Goal: Task Accomplishment & Management: Use online tool/utility

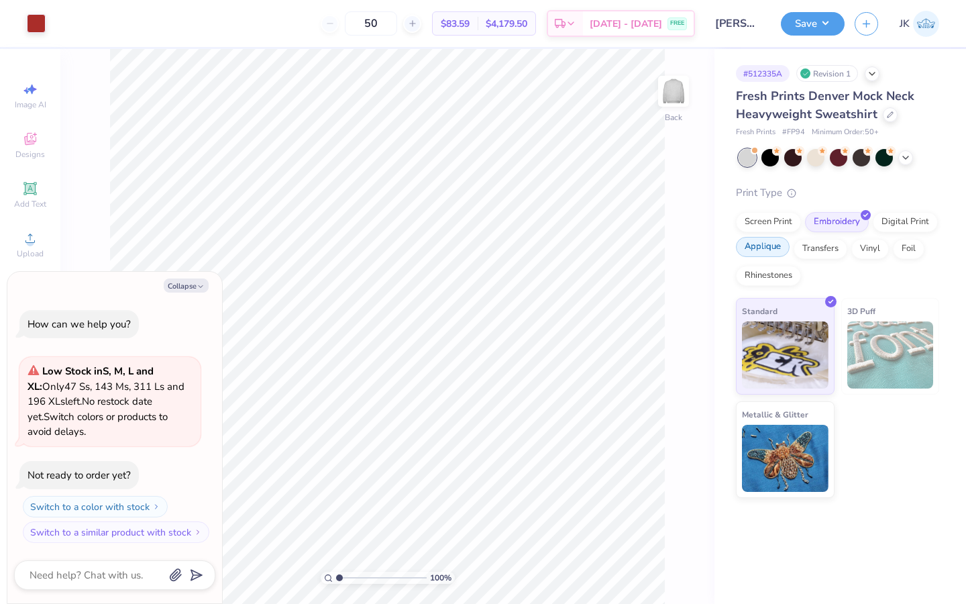
click at [778, 244] on div "Applique" at bounding box center [763, 247] width 54 height 20
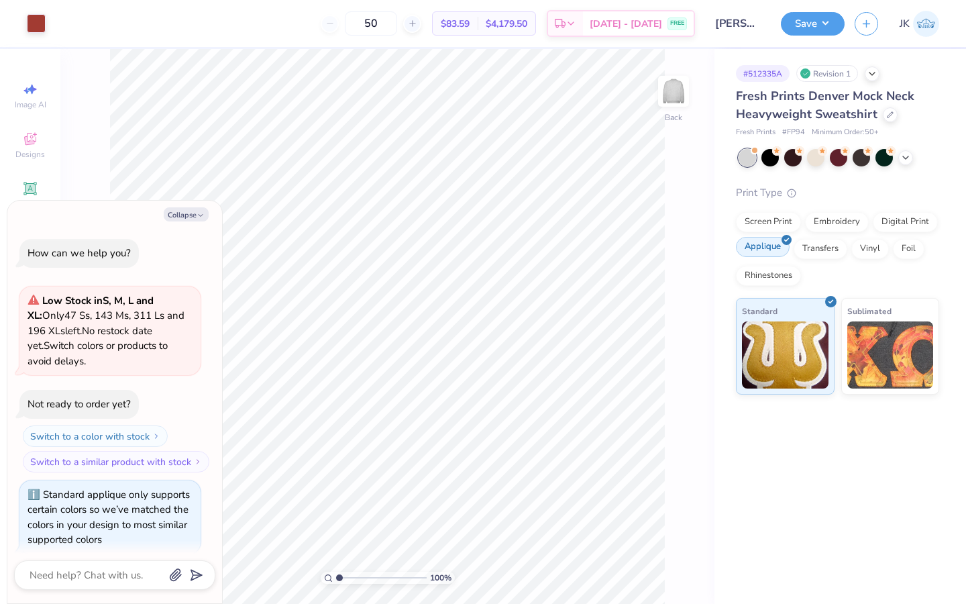
scroll to position [7, 0]
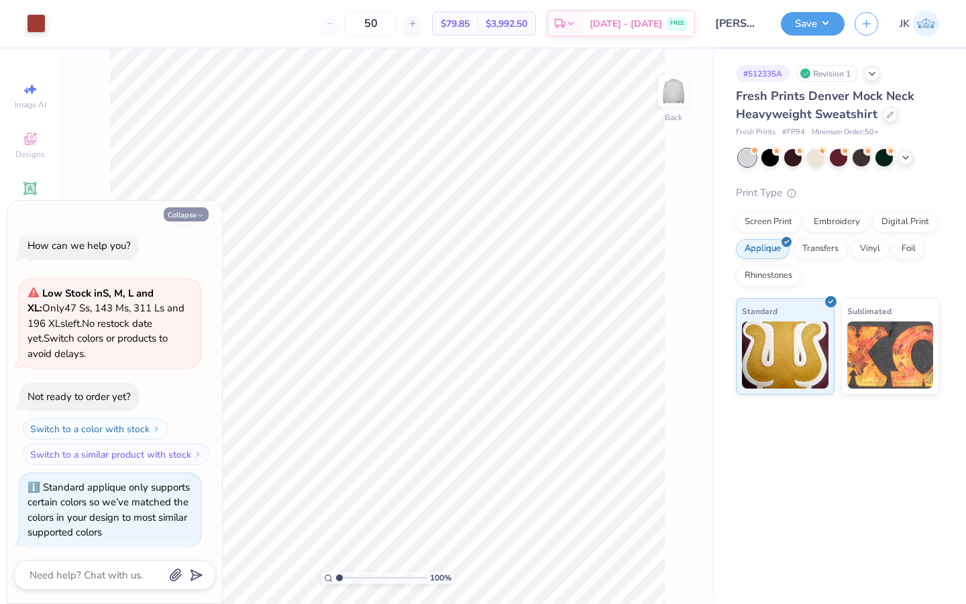
click at [205, 213] on icon "button" at bounding box center [201, 215] width 8 height 8
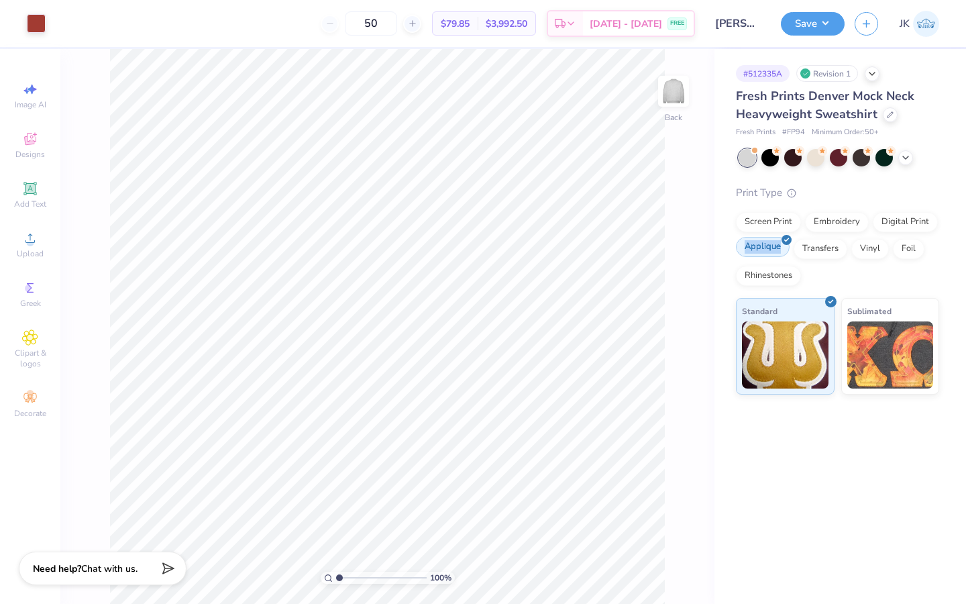
drag, startPoint x: 746, startPoint y: 247, endPoint x: 780, endPoint y: 246, distance: 33.6
click at [780, 246] on div "Applique" at bounding box center [763, 247] width 54 height 20
copy div "Applique"
click at [719, 246] on div "# 512335A Revision 1 Fresh Prints Denver Mock Neck Heavyweight Sweatshirt Fresh…" at bounding box center [841, 222] width 252 height 346
click at [853, 220] on div "Embroidery" at bounding box center [837, 220] width 64 height 20
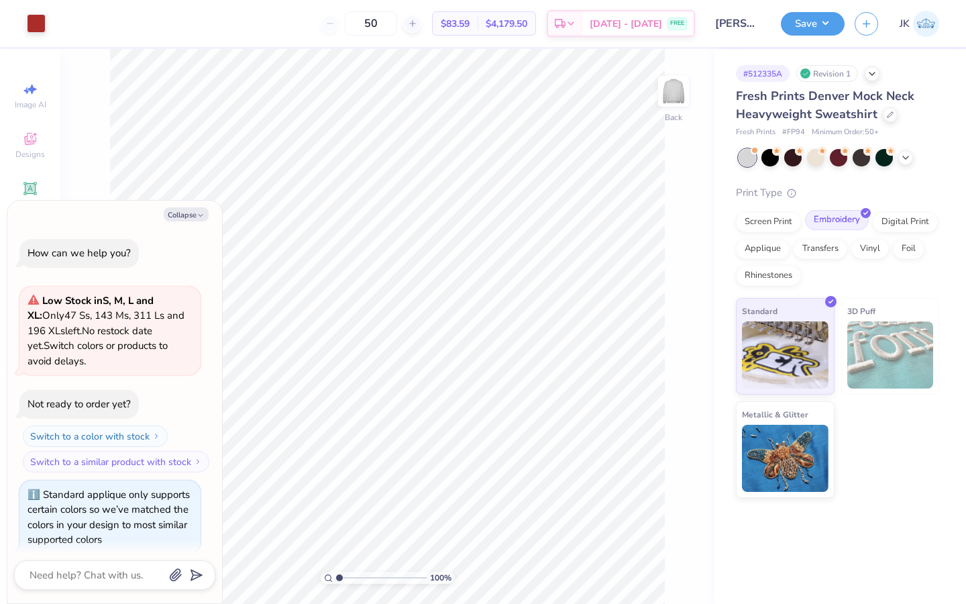
scroll to position [88, 0]
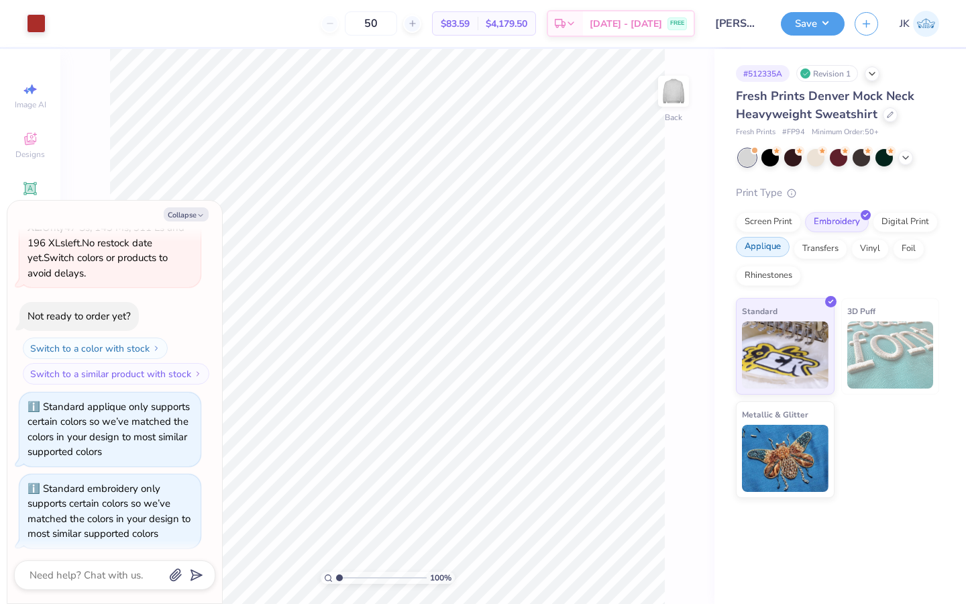
click at [773, 249] on div "Applique" at bounding box center [763, 247] width 54 height 20
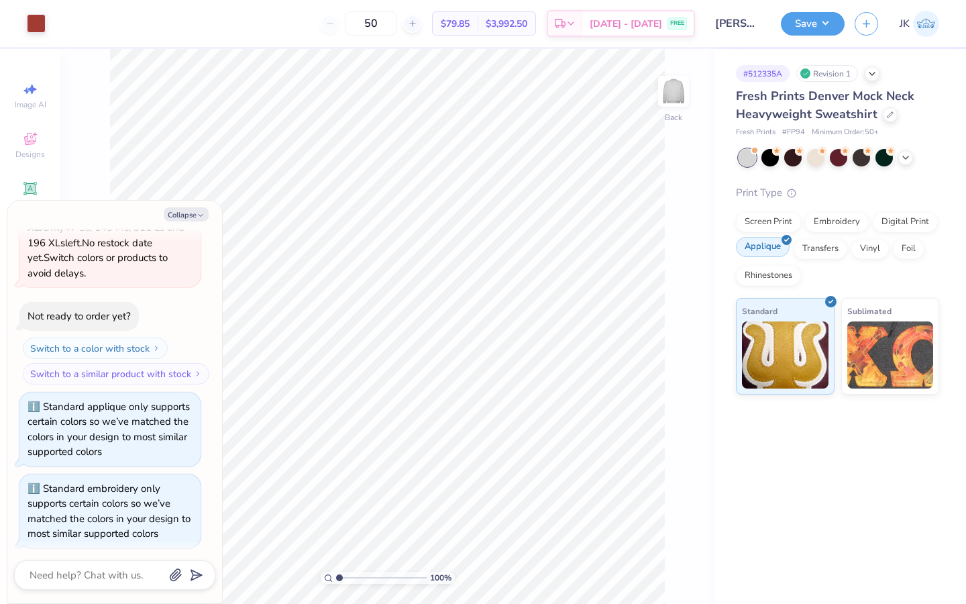
scroll to position [168, 0]
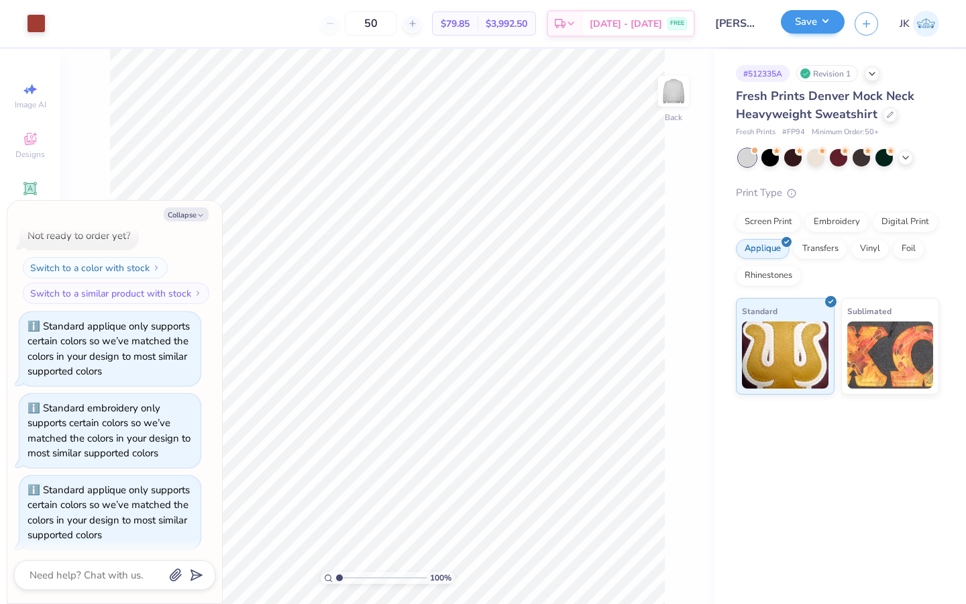
click at [820, 30] on button "Save" at bounding box center [813, 21] width 64 height 23
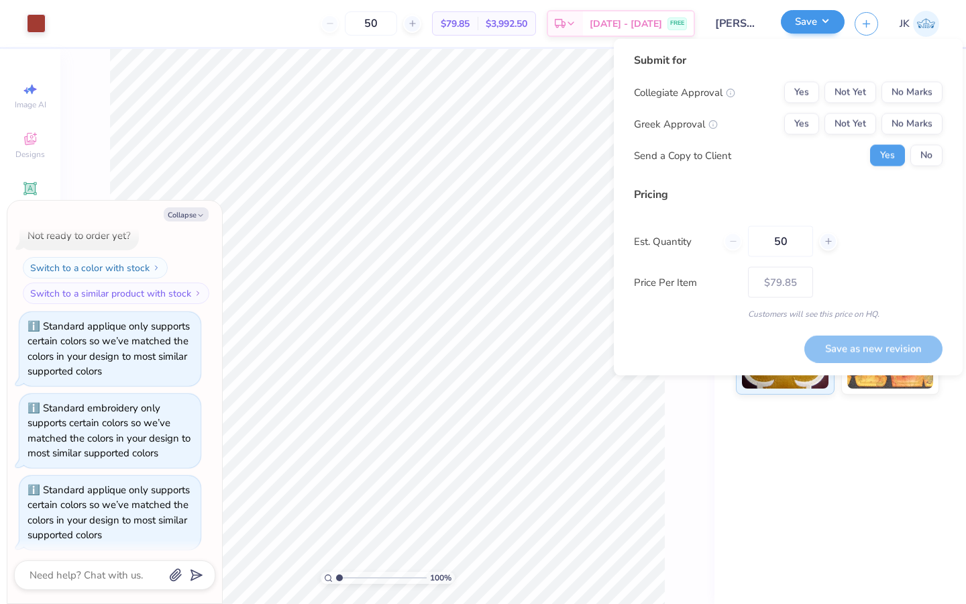
type textarea "x"
click at [897, 87] on button "No Marks" at bounding box center [912, 92] width 61 height 21
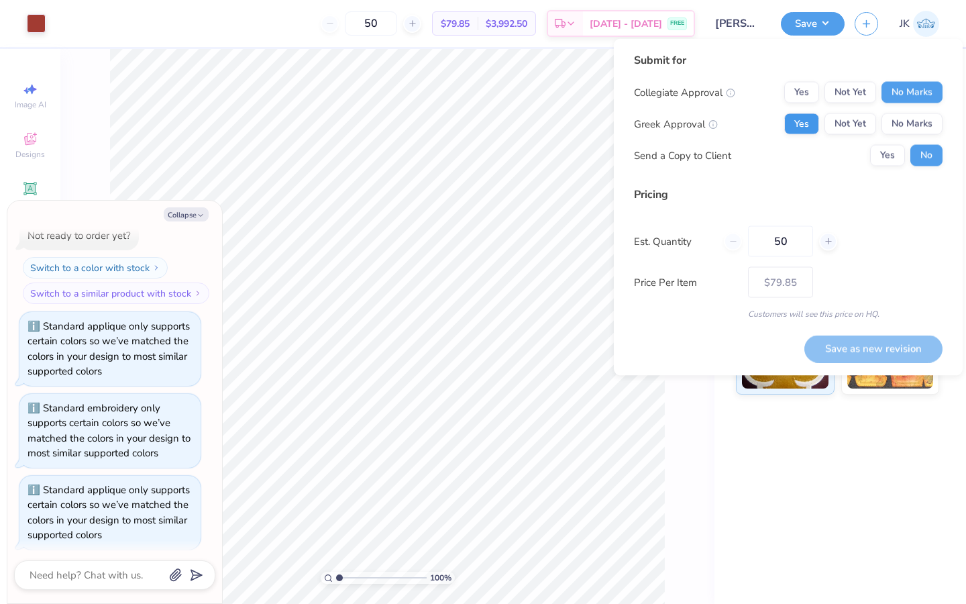
click at [812, 117] on button "Yes" at bounding box center [802, 123] width 35 height 21
click at [907, 350] on button "Save as new revision" at bounding box center [874, 349] width 138 height 28
type input "$79.85"
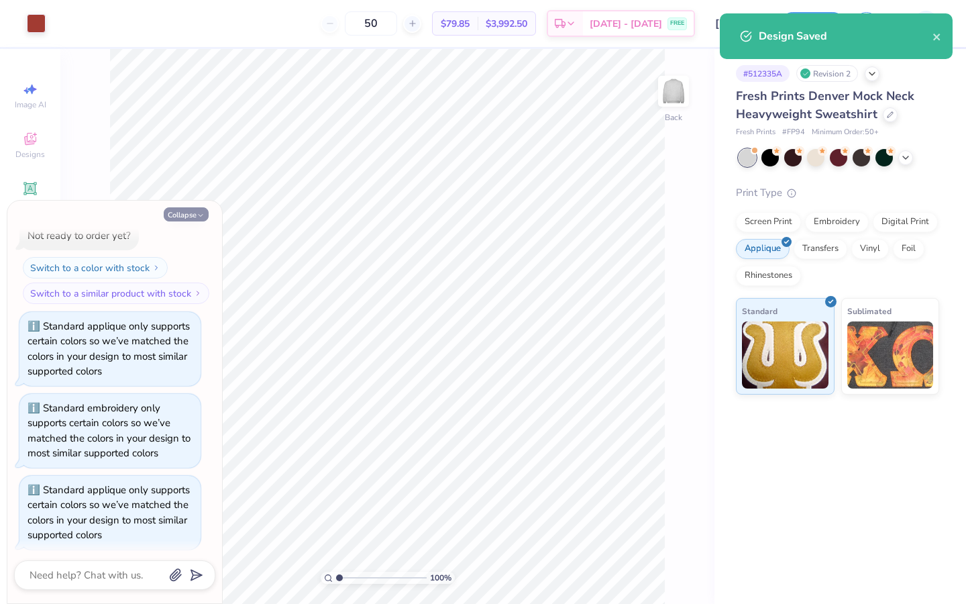
click at [201, 216] on polyline "button" at bounding box center [201, 216] width 4 height 2
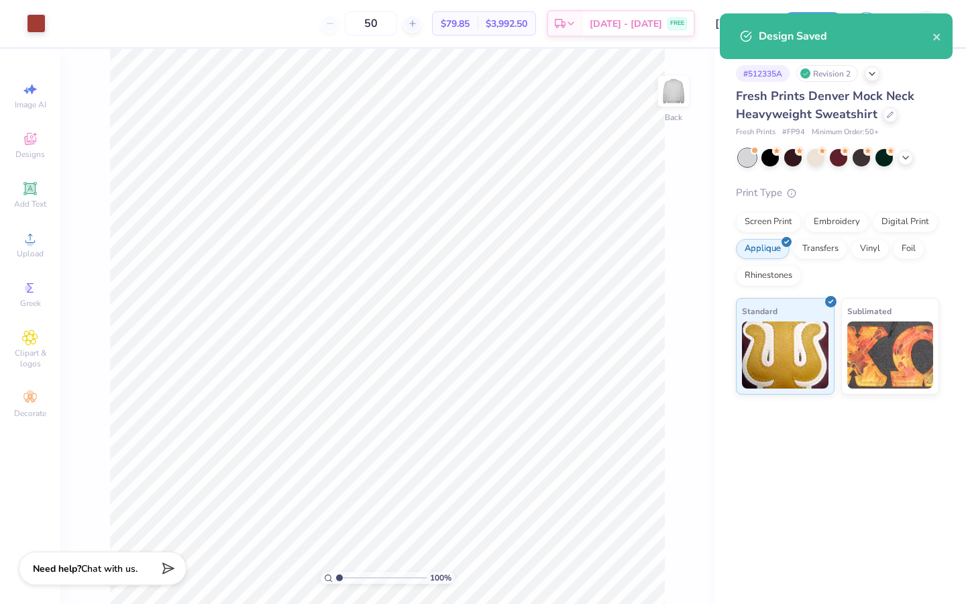
type textarea "x"
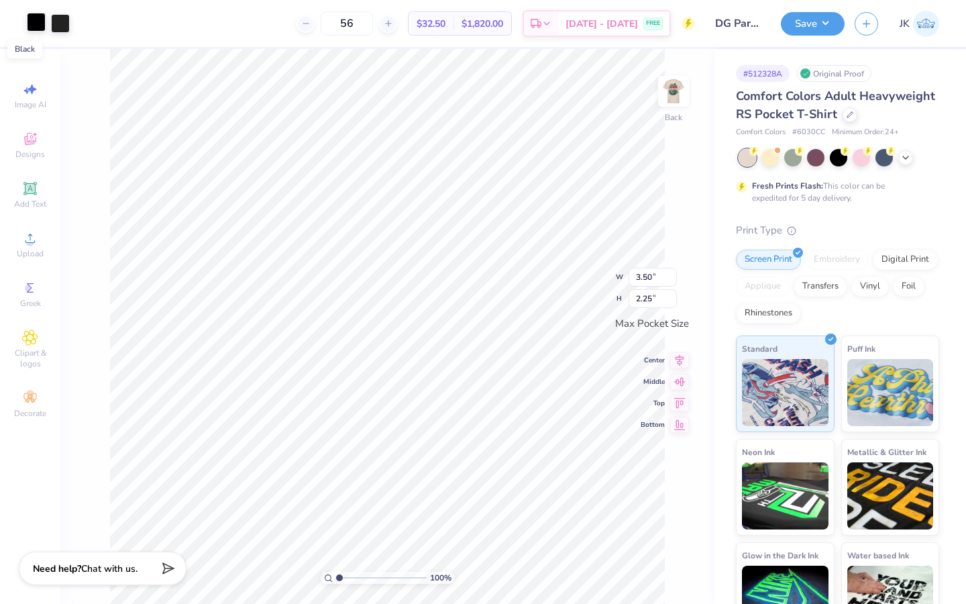
click at [40, 26] on div at bounding box center [36, 22] width 19 height 19
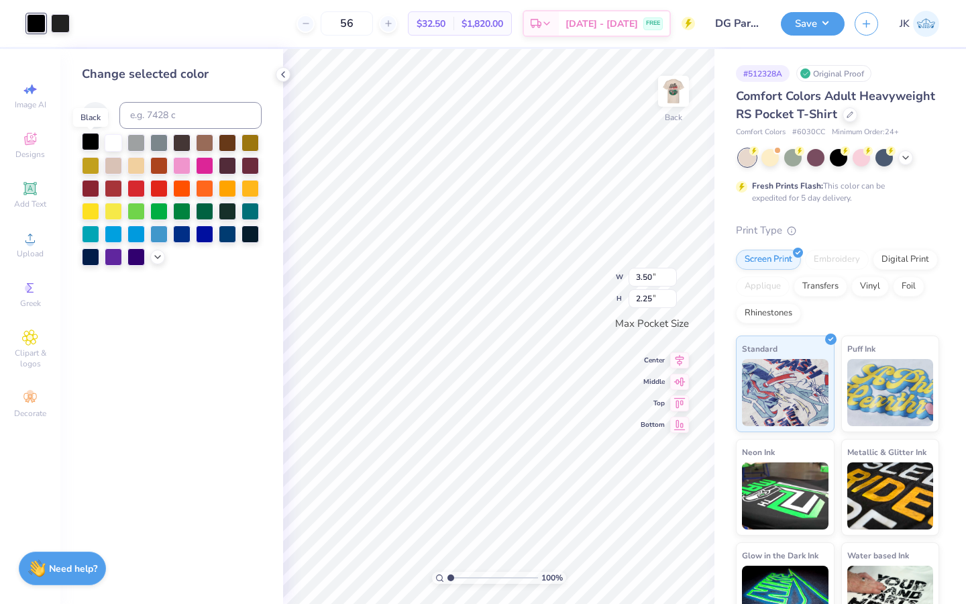
click at [93, 144] on div at bounding box center [90, 141] width 17 height 17
click at [90, 139] on div at bounding box center [90, 141] width 17 height 17
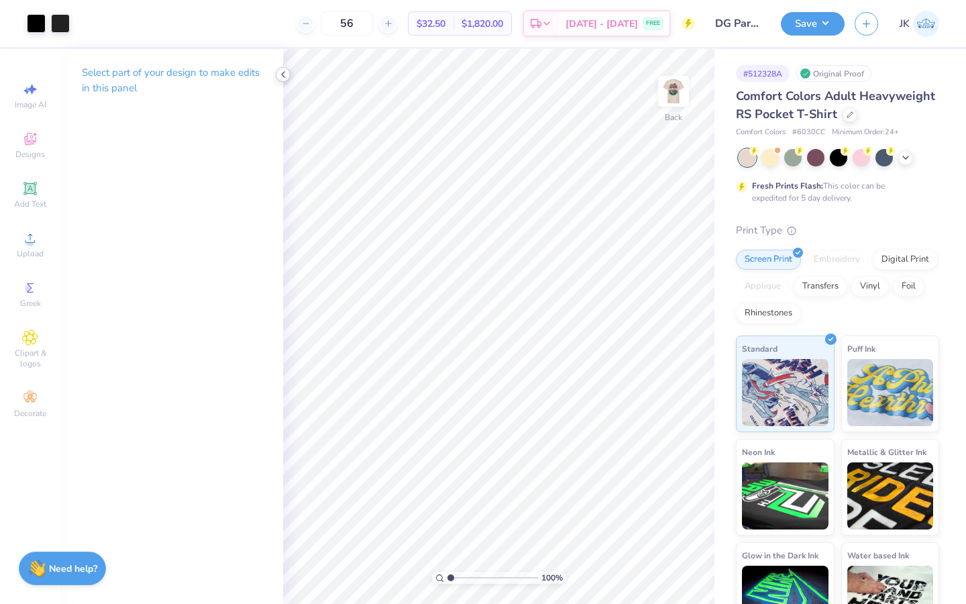
click at [285, 77] on icon at bounding box center [283, 74] width 11 height 11
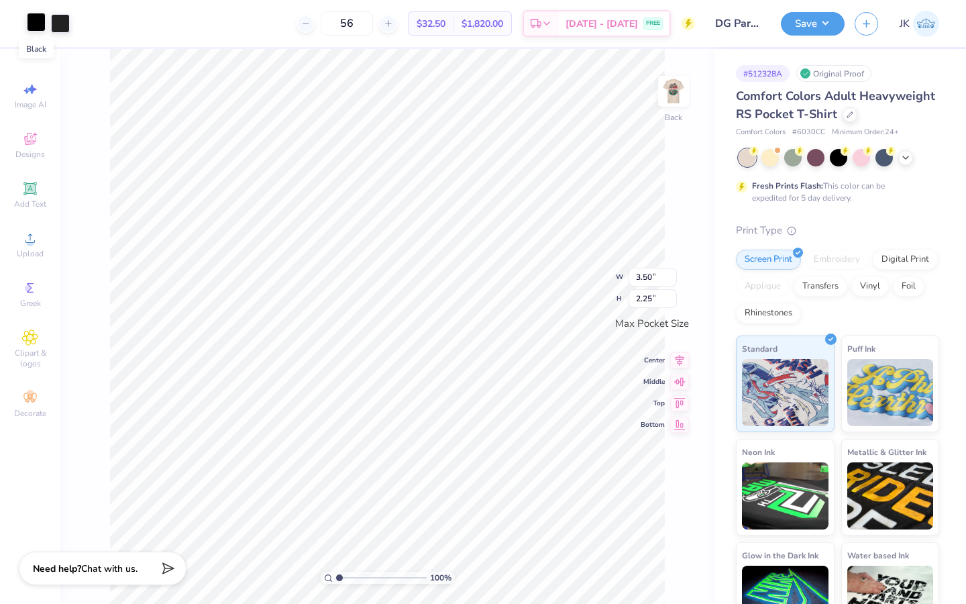
click at [38, 23] on div at bounding box center [36, 22] width 19 height 19
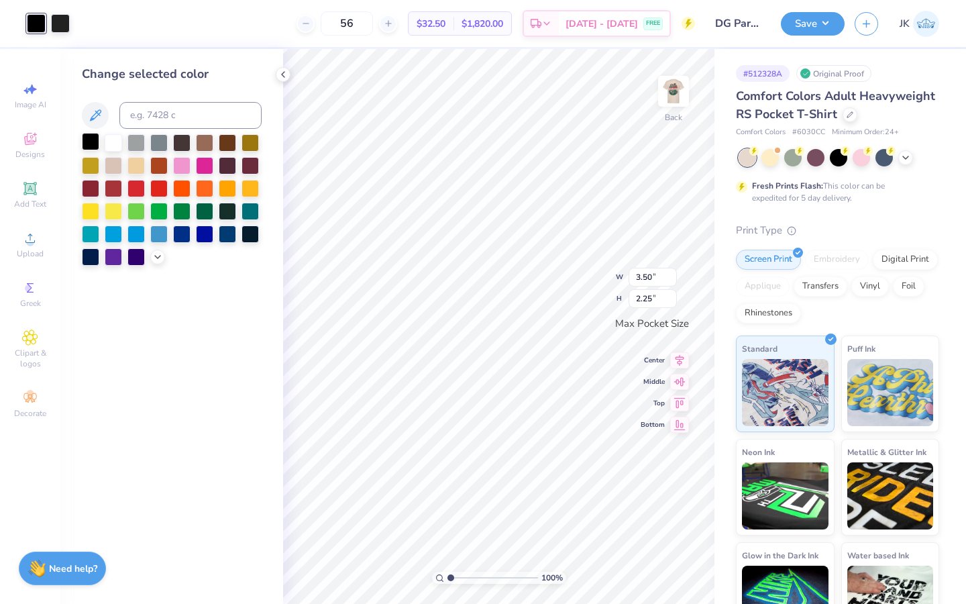
click at [89, 146] on div at bounding box center [90, 141] width 17 height 17
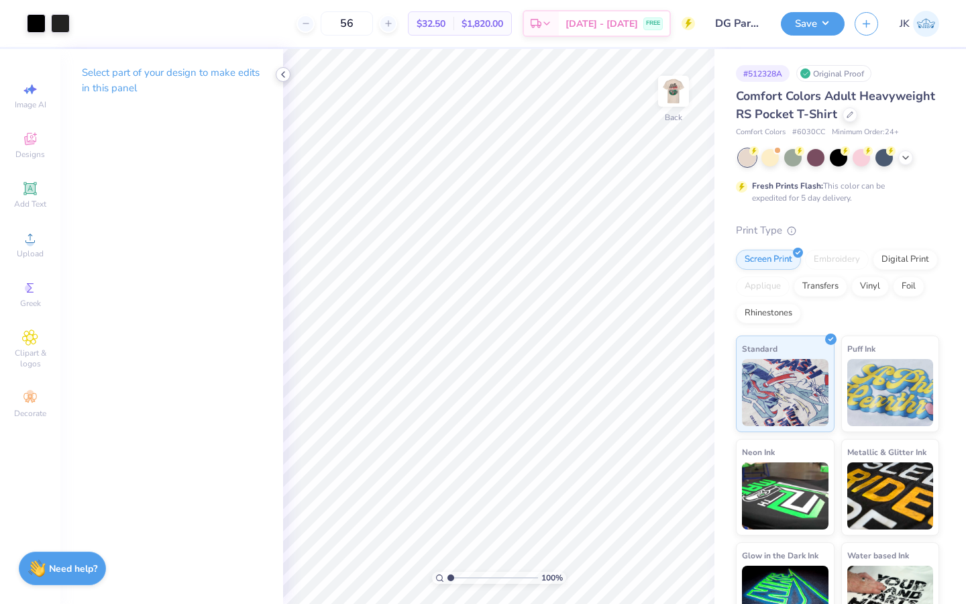
click at [281, 77] on icon at bounding box center [283, 74] width 11 height 11
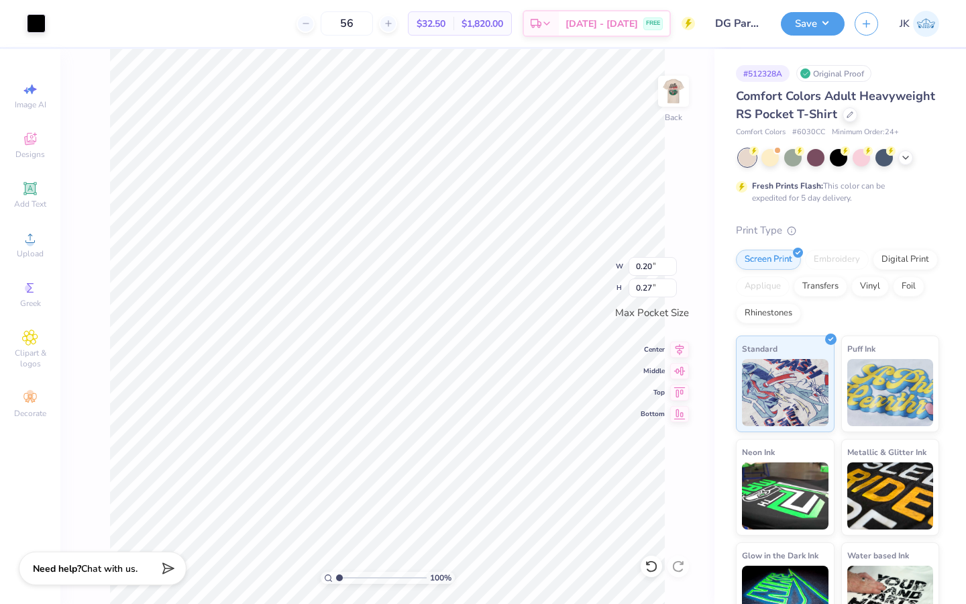
type input "1.36"
type input "1.55"
click at [799, 21] on button "Save" at bounding box center [813, 21] width 64 height 23
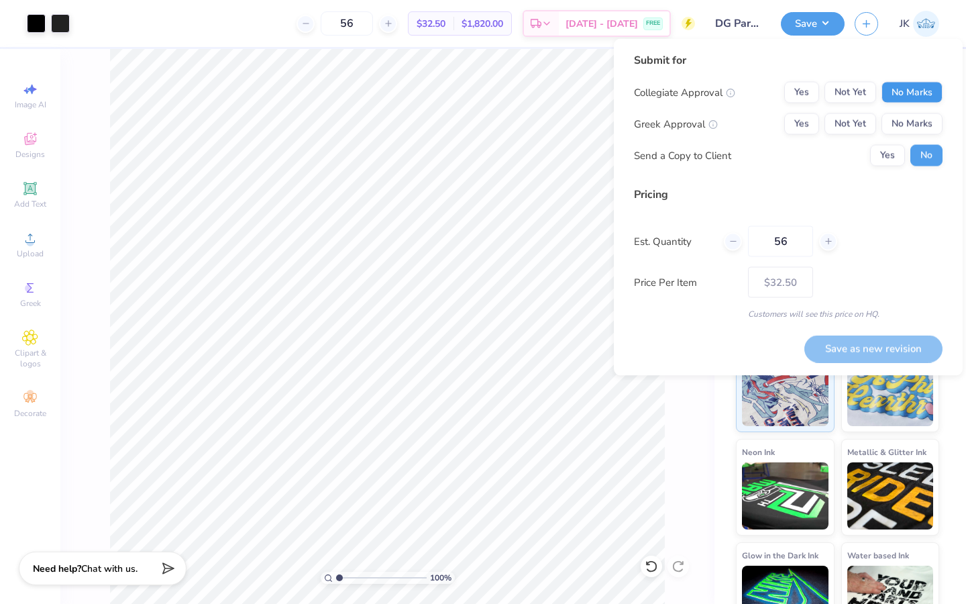
click at [919, 95] on button "No Marks" at bounding box center [912, 92] width 61 height 21
click at [814, 119] on button "Yes" at bounding box center [802, 123] width 35 height 21
click at [932, 161] on button "No" at bounding box center [927, 155] width 32 height 21
click at [909, 351] on button "Save as new revision" at bounding box center [874, 349] width 138 height 28
type input "$32.50"
